Goal: Subscribe to service/newsletter

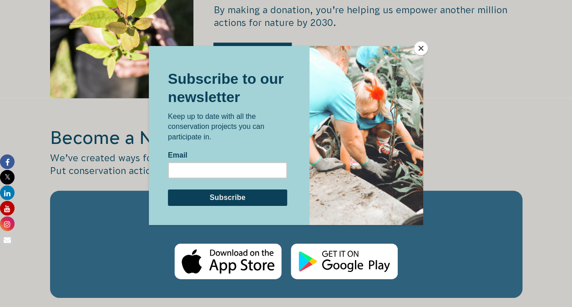
scroll to position [1293, 0]
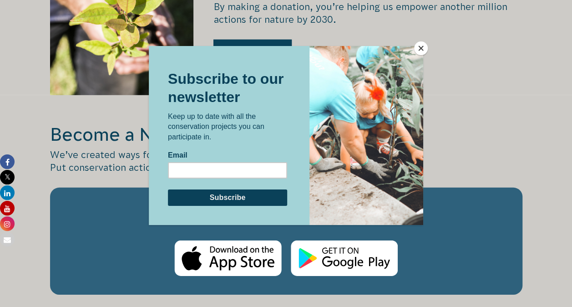
click at [422, 47] on button "Close" at bounding box center [421, 48] width 14 height 14
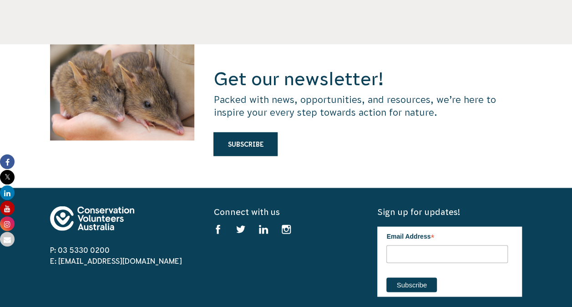
scroll to position [2429, 0]
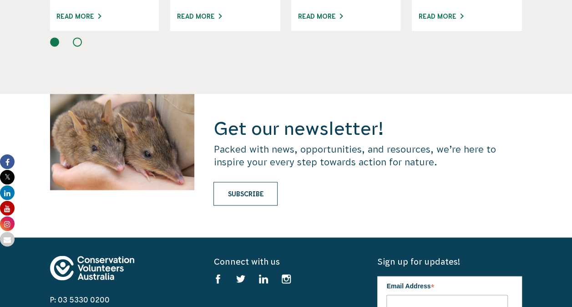
click at [244, 182] on link "Subscribe" at bounding box center [246, 194] width 64 height 24
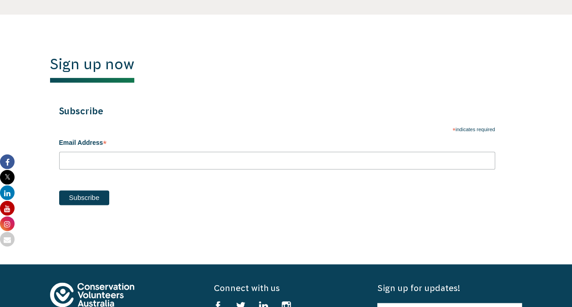
scroll to position [459, 0]
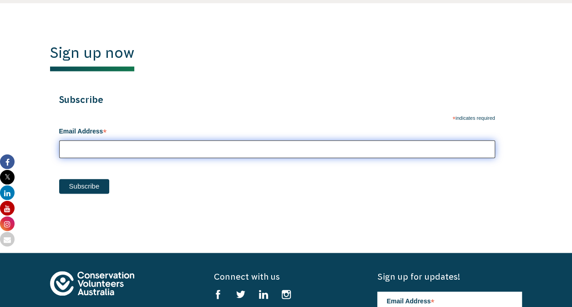
click at [126, 147] on input "Email Address *" at bounding box center [277, 149] width 436 height 18
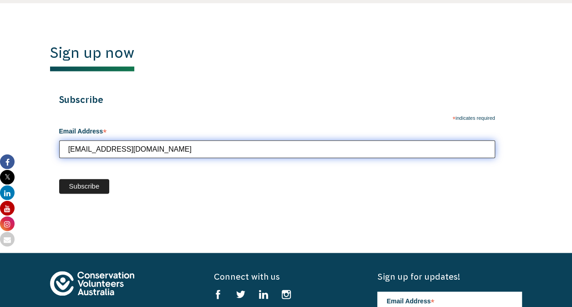
type input "[EMAIL_ADDRESS][DOMAIN_NAME]"
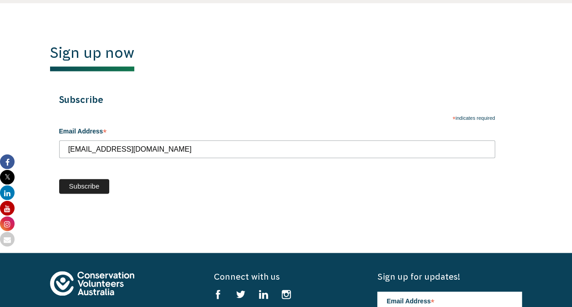
click at [90, 184] on input "Subscribe" at bounding box center [84, 186] width 51 height 15
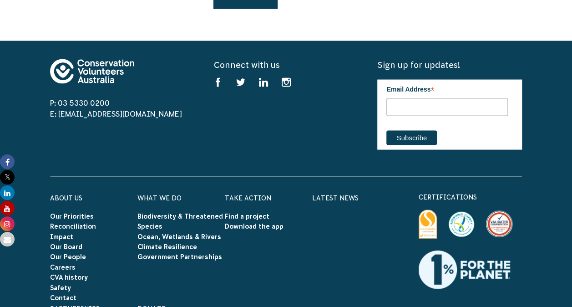
scroll to position [2621, 0]
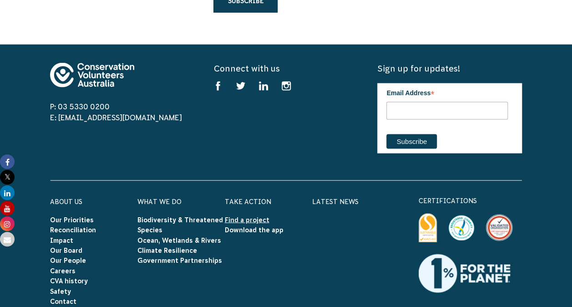
click at [236, 216] on link "Find a project" at bounding box center [247, 219] width 45 height 7
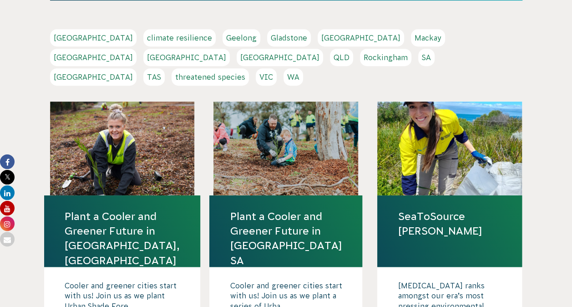
scroll to position [135, 0]
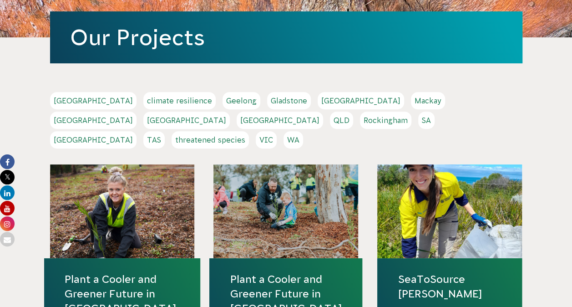
click at [318, 97] on link "Hobart" at bounding box center [361, 100] width 87 height 17
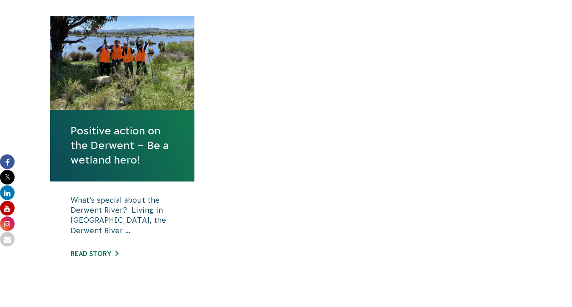
scroll to position [339, 0]
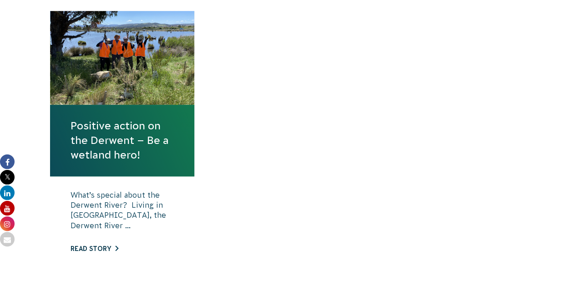
click at [95, 245] on link "Read story" at bounding box center [95, 248] width 48 height 7
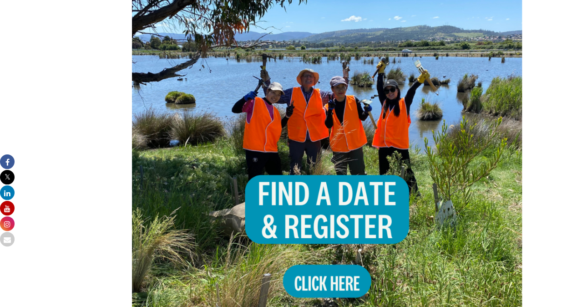
scroll to position [868, 0]
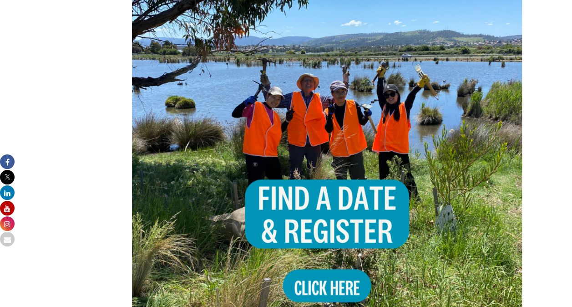
click at [317, 253] on img at bounding box center [327, 158] width 391 height 391
